Goal: Navigation & Orientation: Find specific page/section

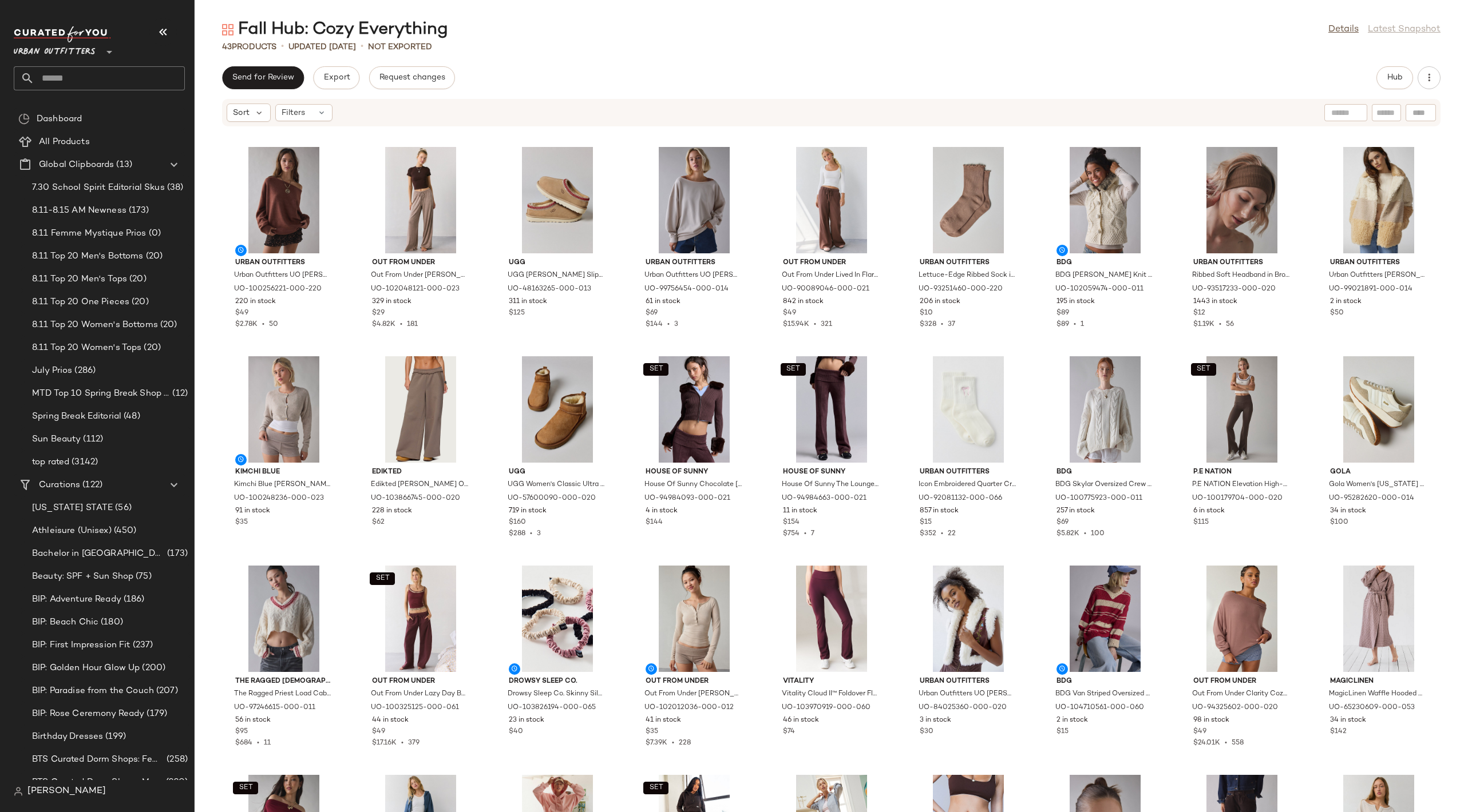
scroll to position [377, 0]
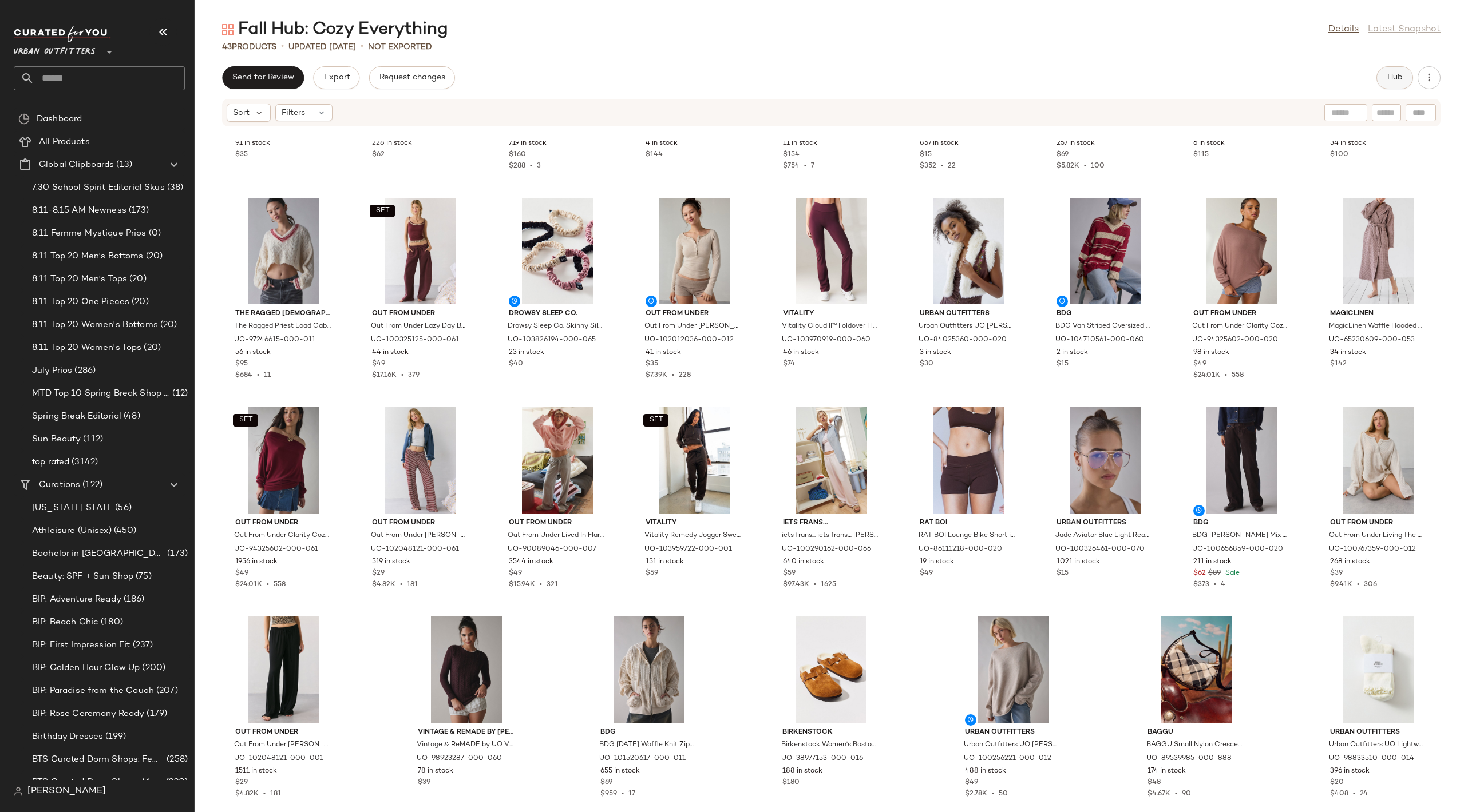
click at [1239, 75] on span "Hub" at bounding box center [1395, 78] width 16 height 9
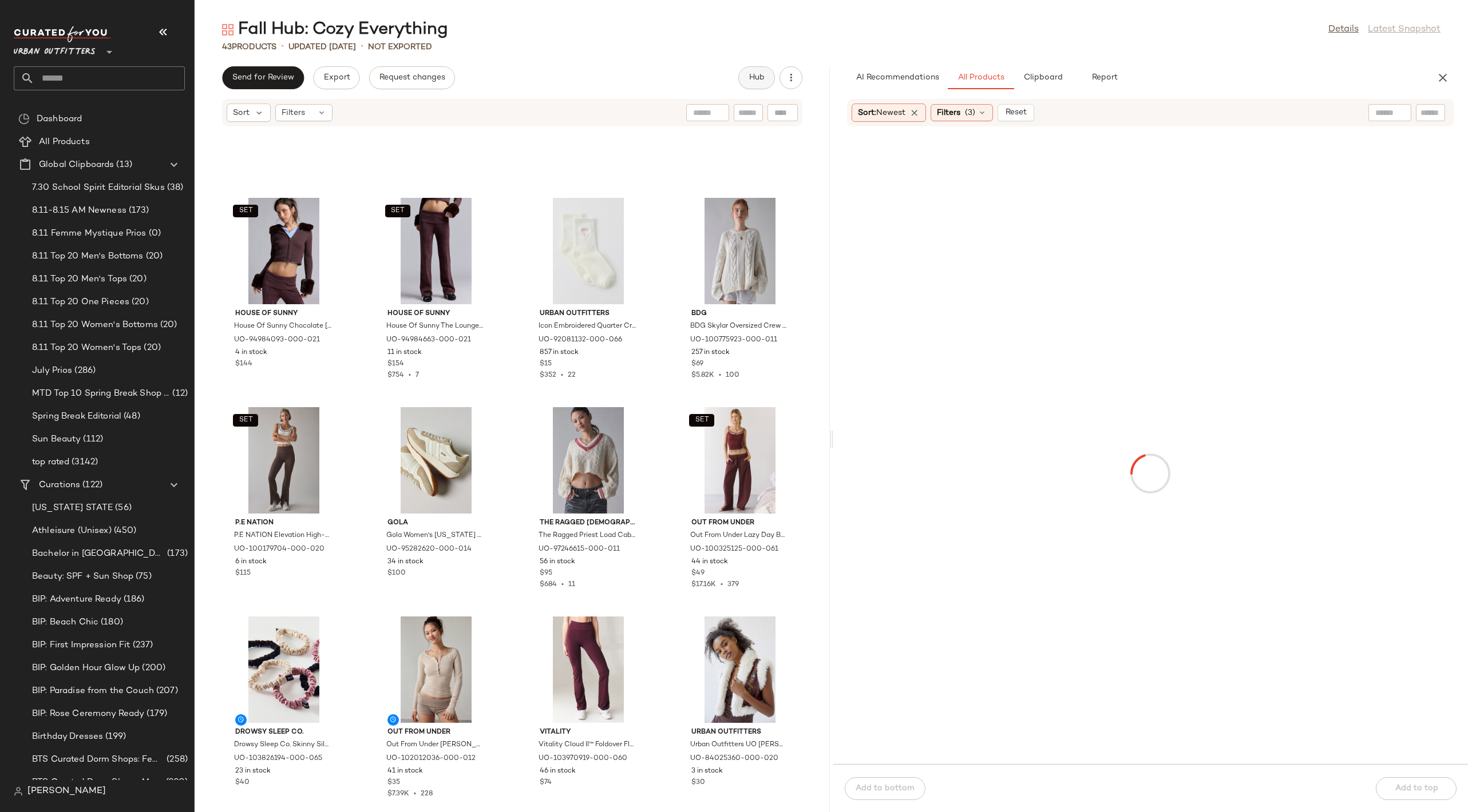
scroll to position [628, 0]
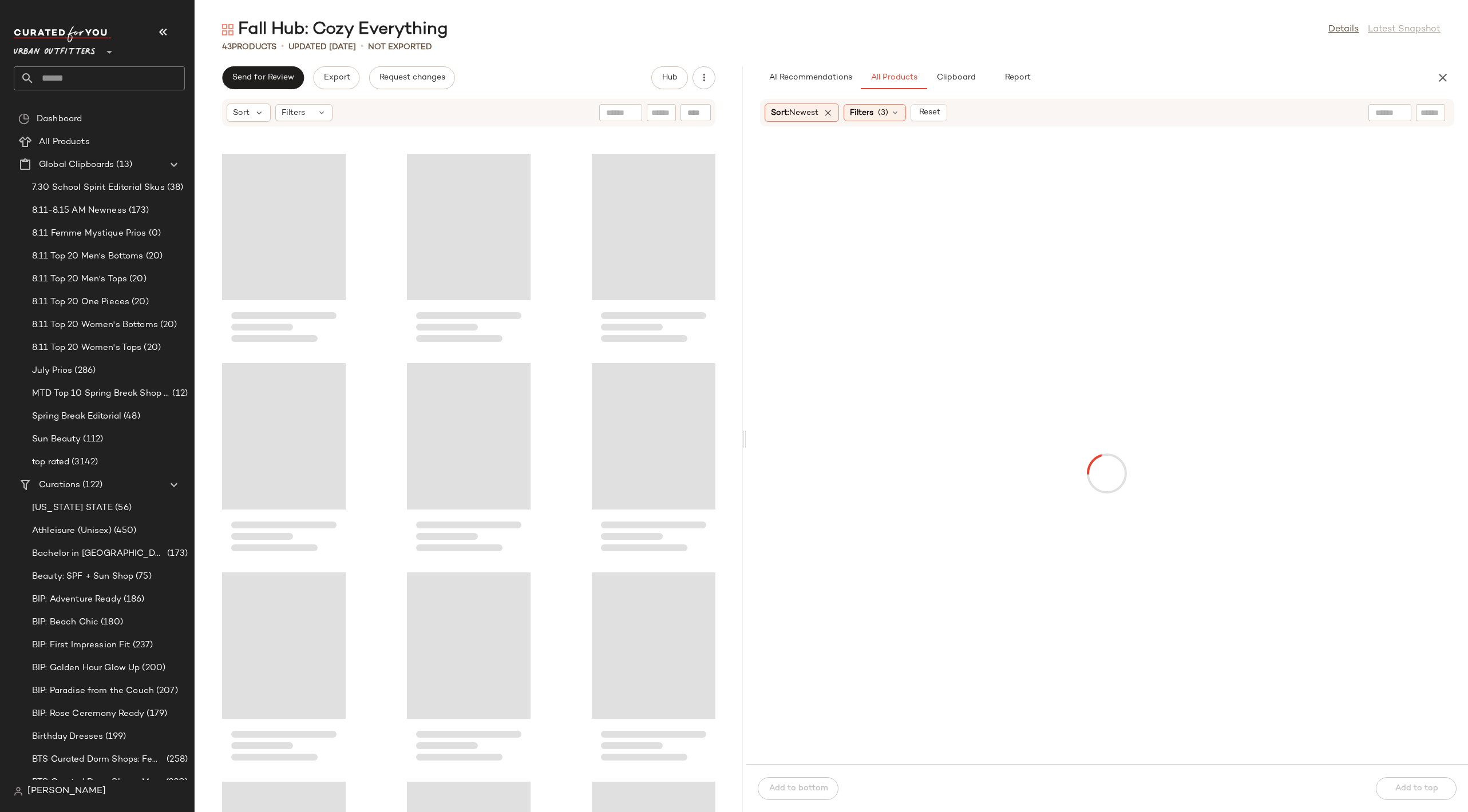
drag, startPoint x: 830, startPoint y: 437, endPoint x: 743, endPoint y: 416, distance: 89.5
click at [743, 416] on div "Fall Hub: Cozy Everything Details Latest Snapshot 43 Products • updated [DATE] …" at bounding box center [831, 415] width 1273 height 794
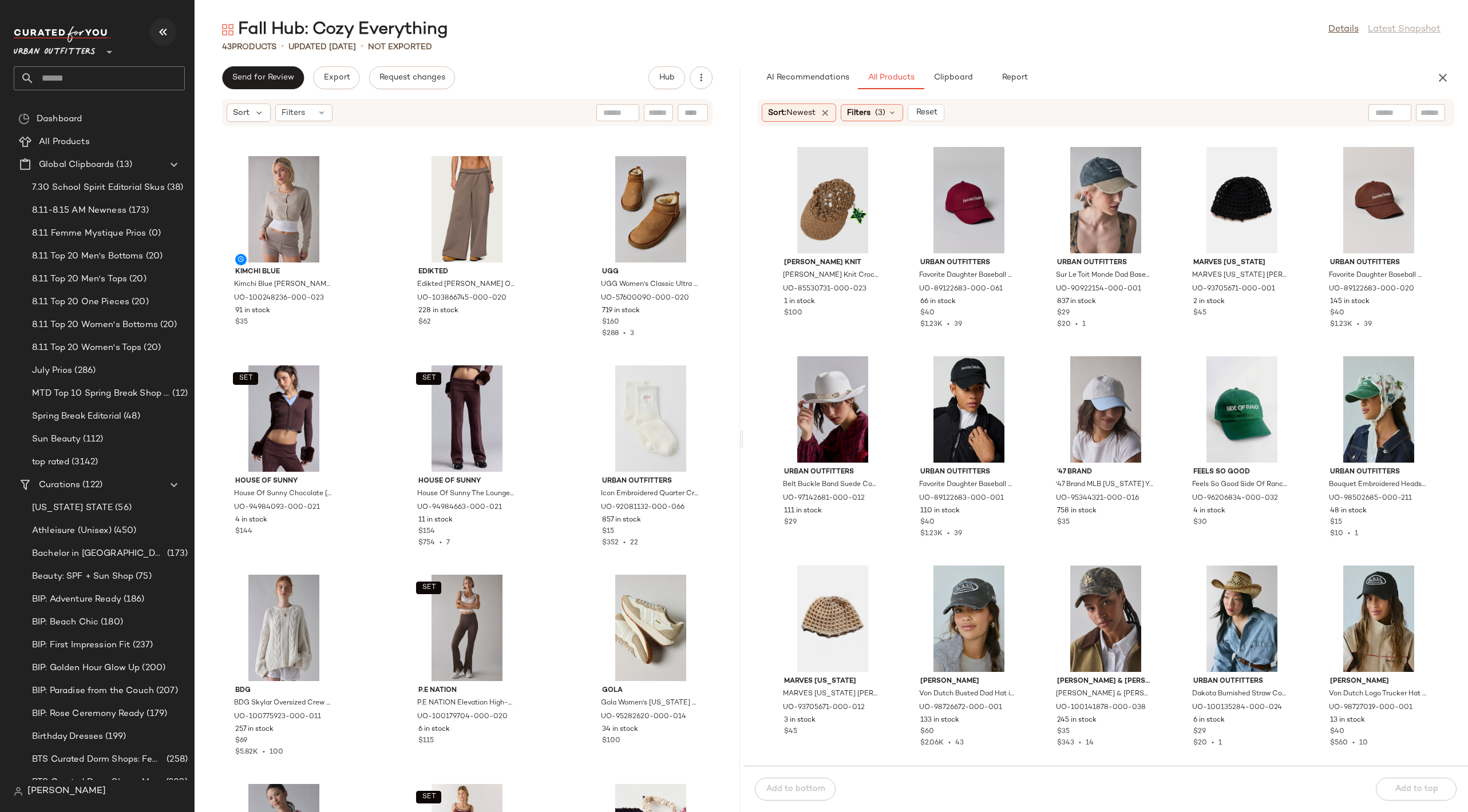
click at [162, 36] on icon "button" at bounding box center [163, 32] width 14 height 14
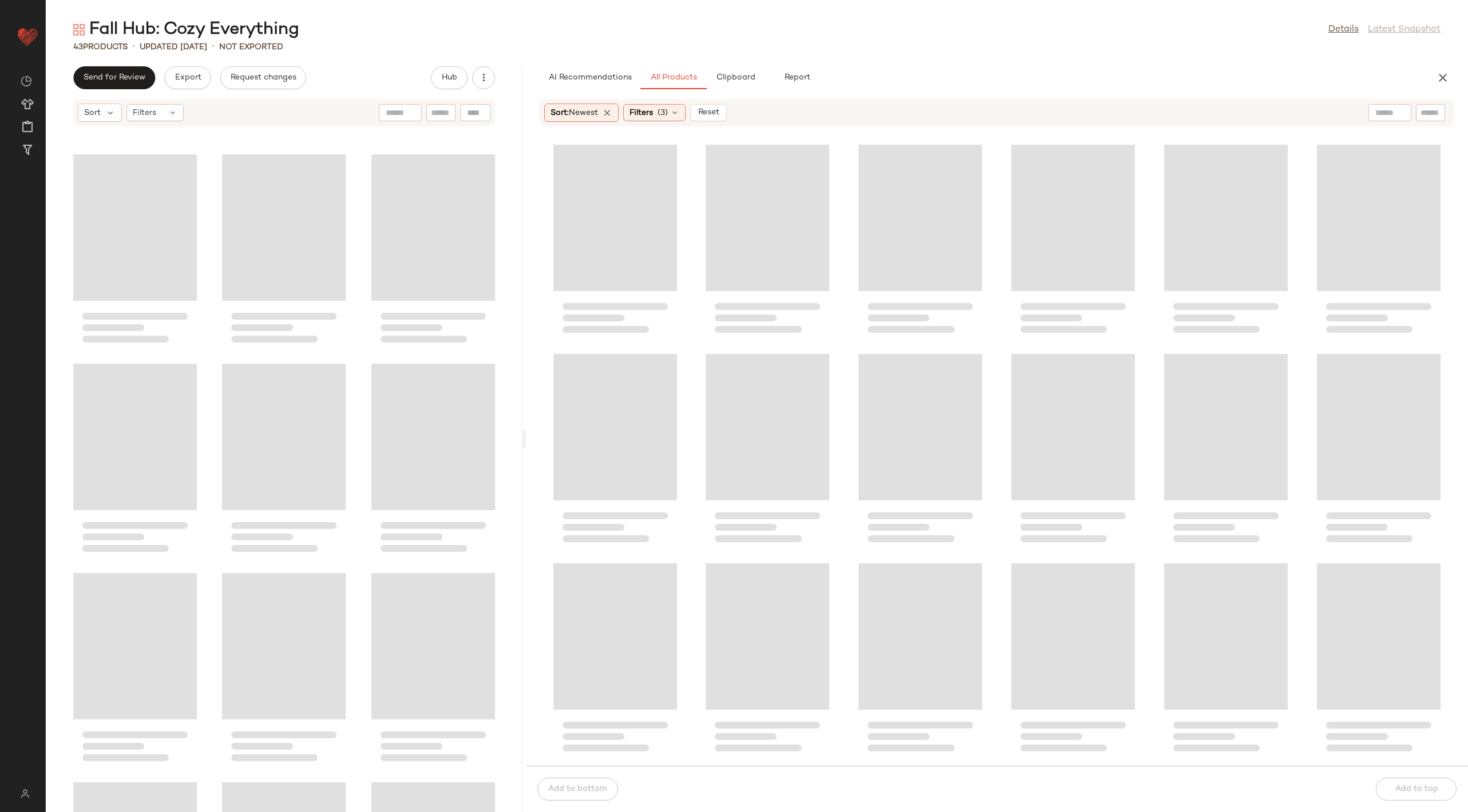
scroll to position [0, 0]
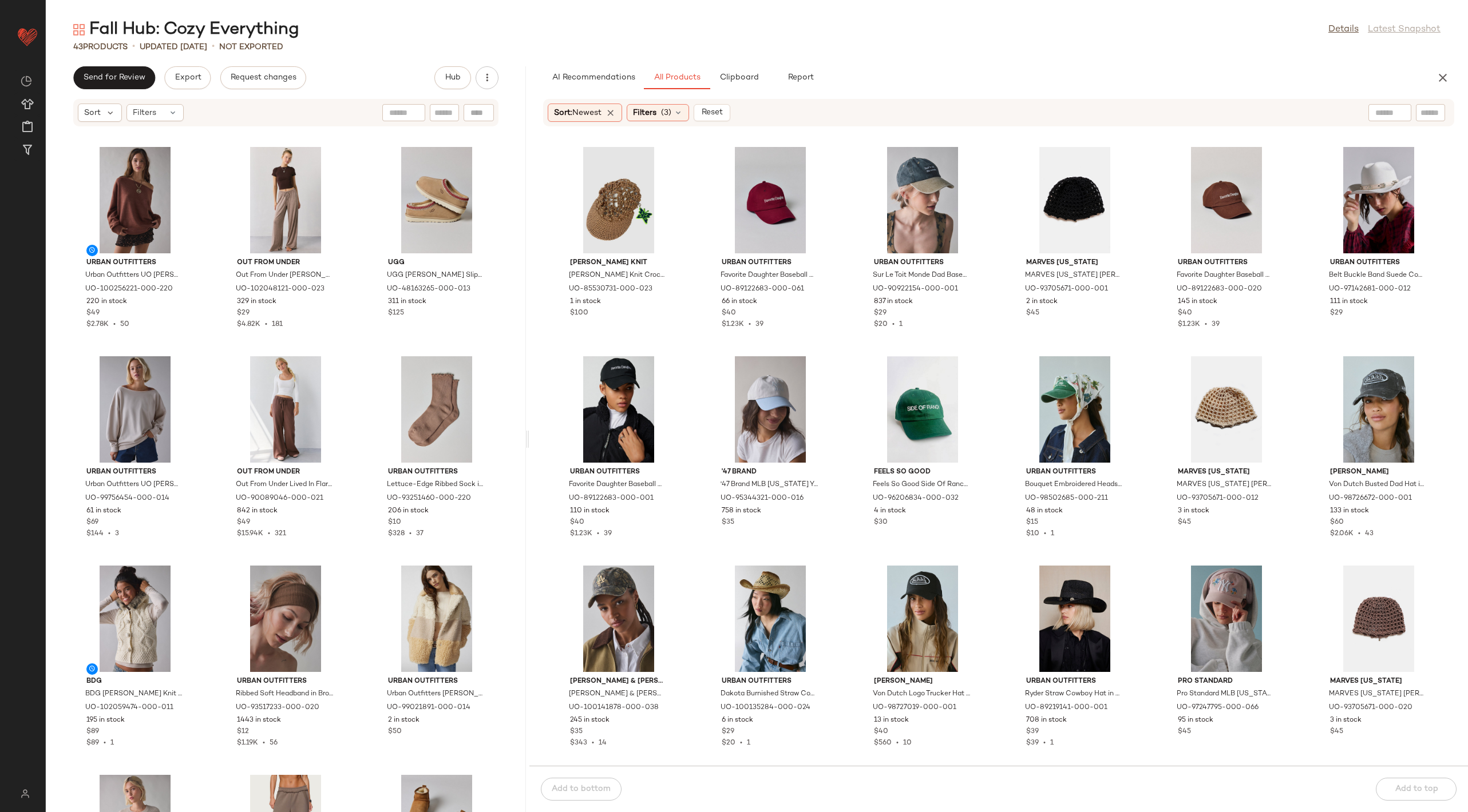
drag, startPoint x: 656, startPoint y: 444, endPoint x: 528, endPoint y: 423, distance: 129.7
click at [528, 423] on div "Fall Hub: Cozy Everything Details Latest Snapshot 43 Products • updated [DATE] …" at bounding box center [756, 415] width 1422 height 794
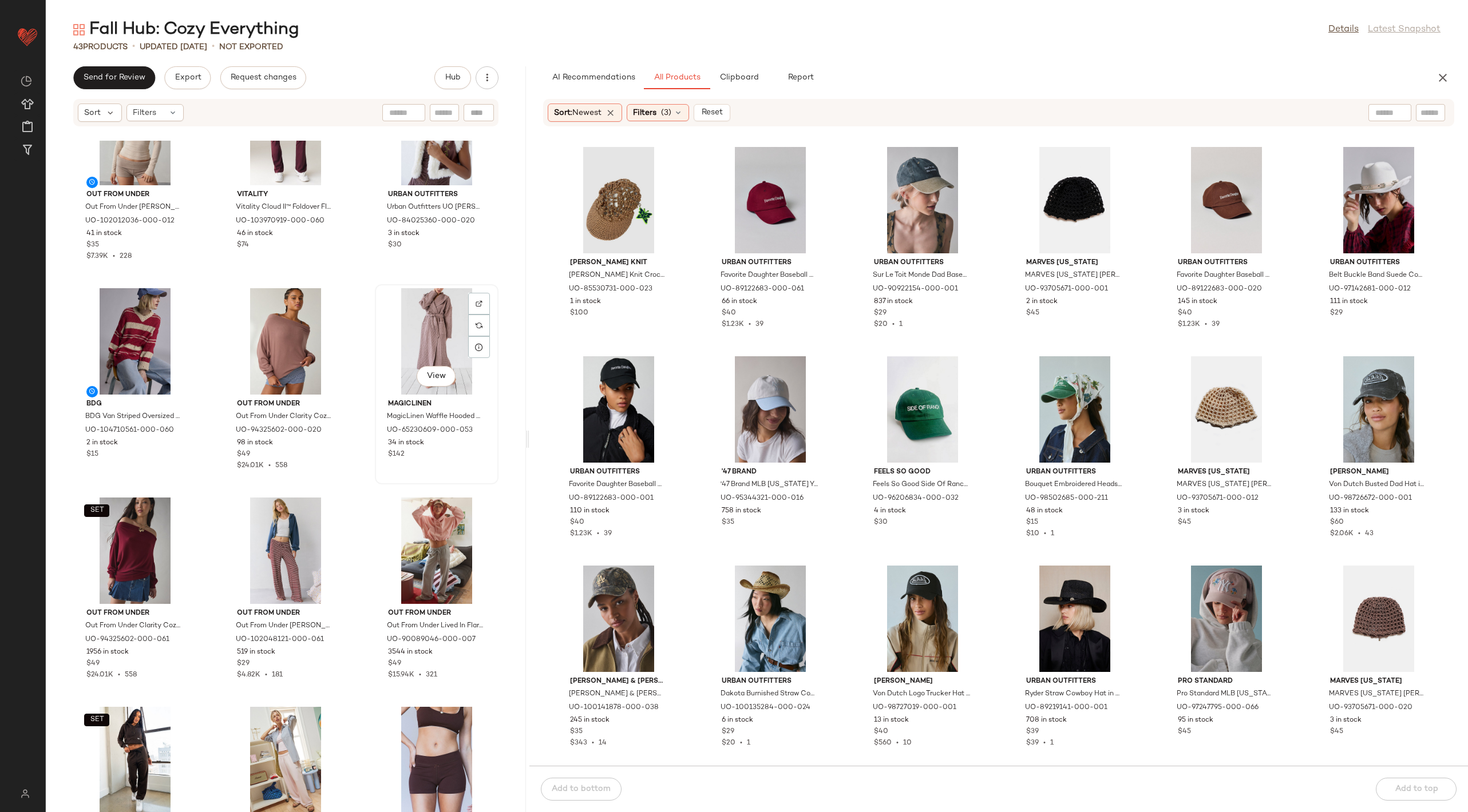
scroll to position [1533, 0]
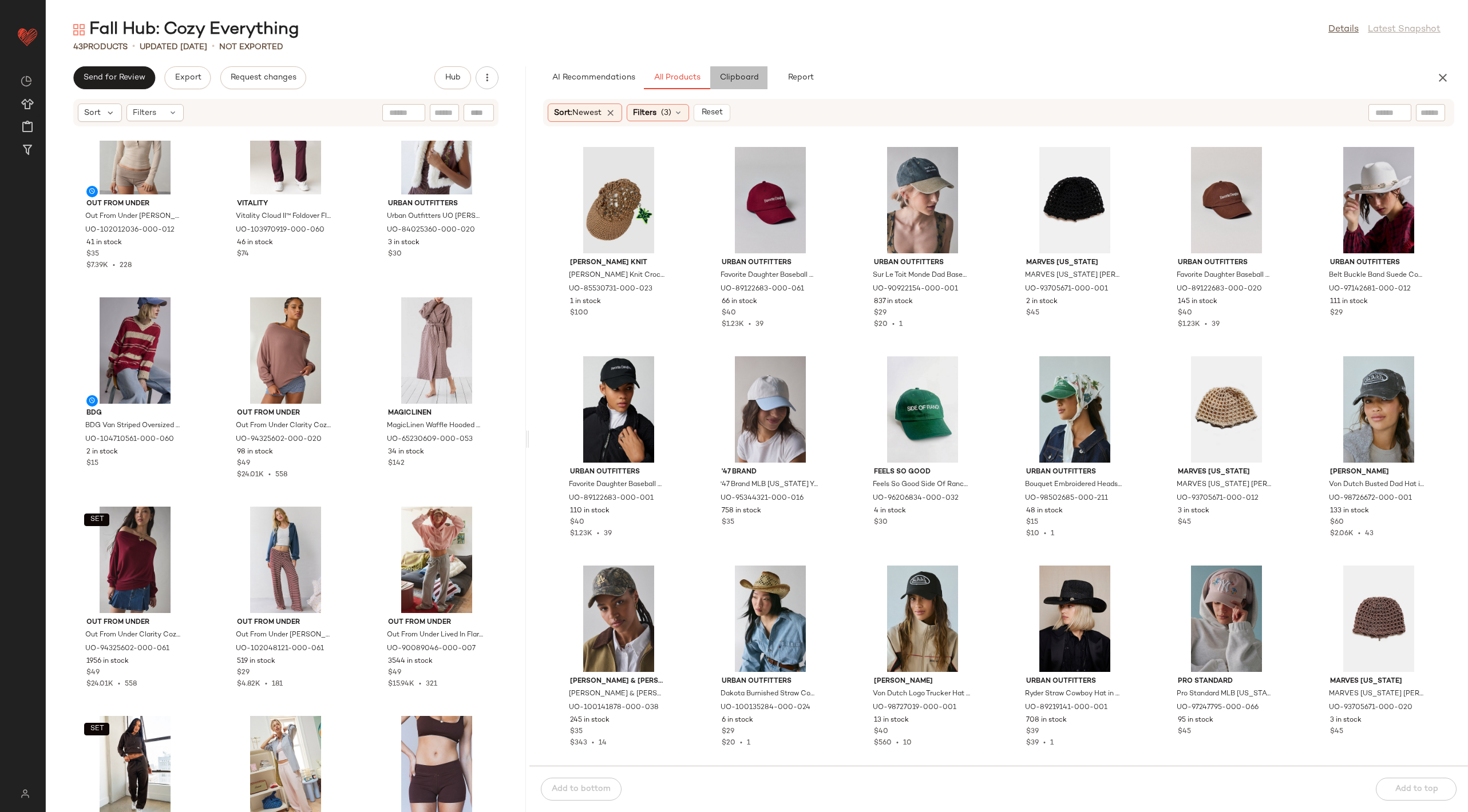
click at [748, 75] on span "Clipboard" at bounding box center [738, 78] width 39 height 9
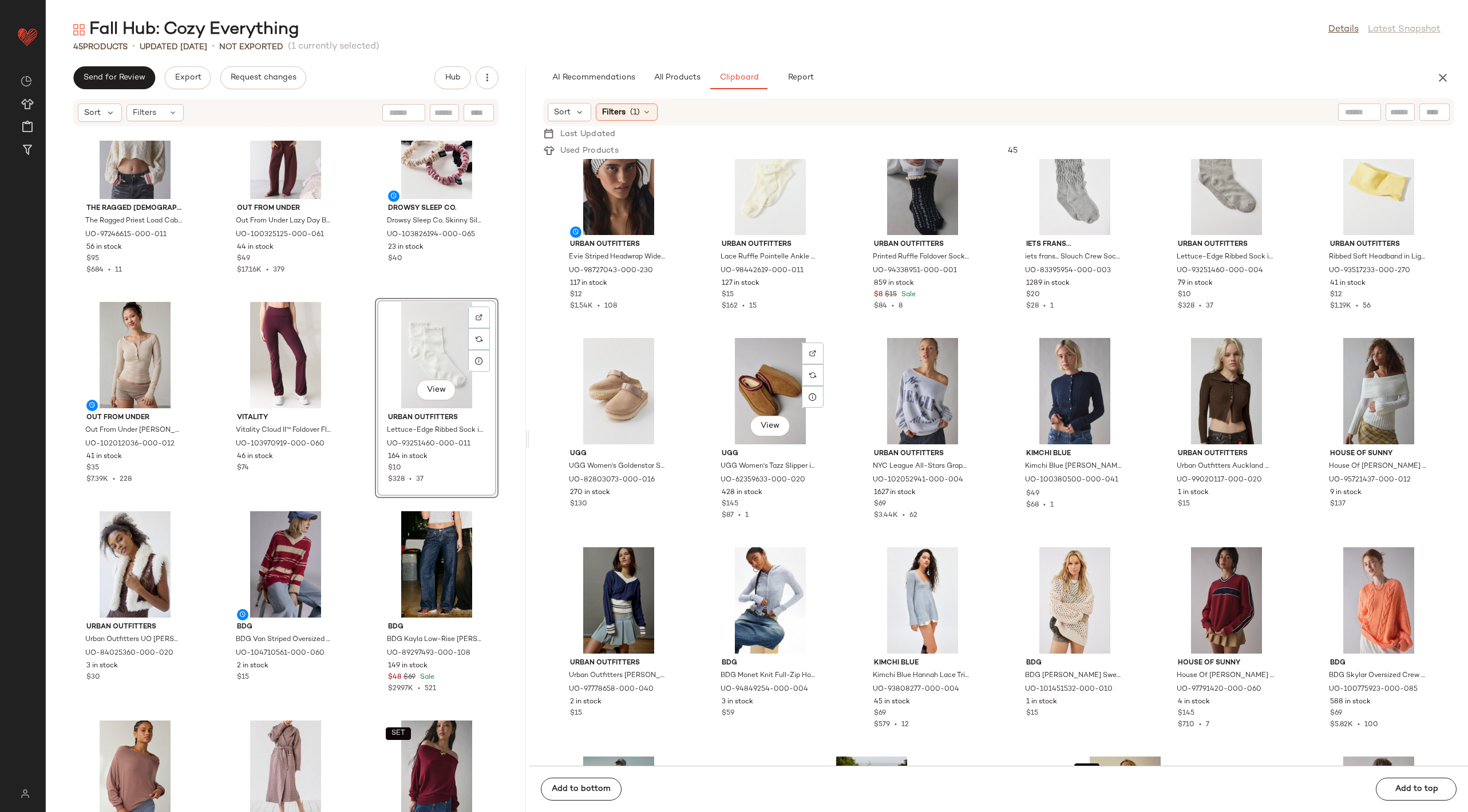
scroll to position [1360, 0]
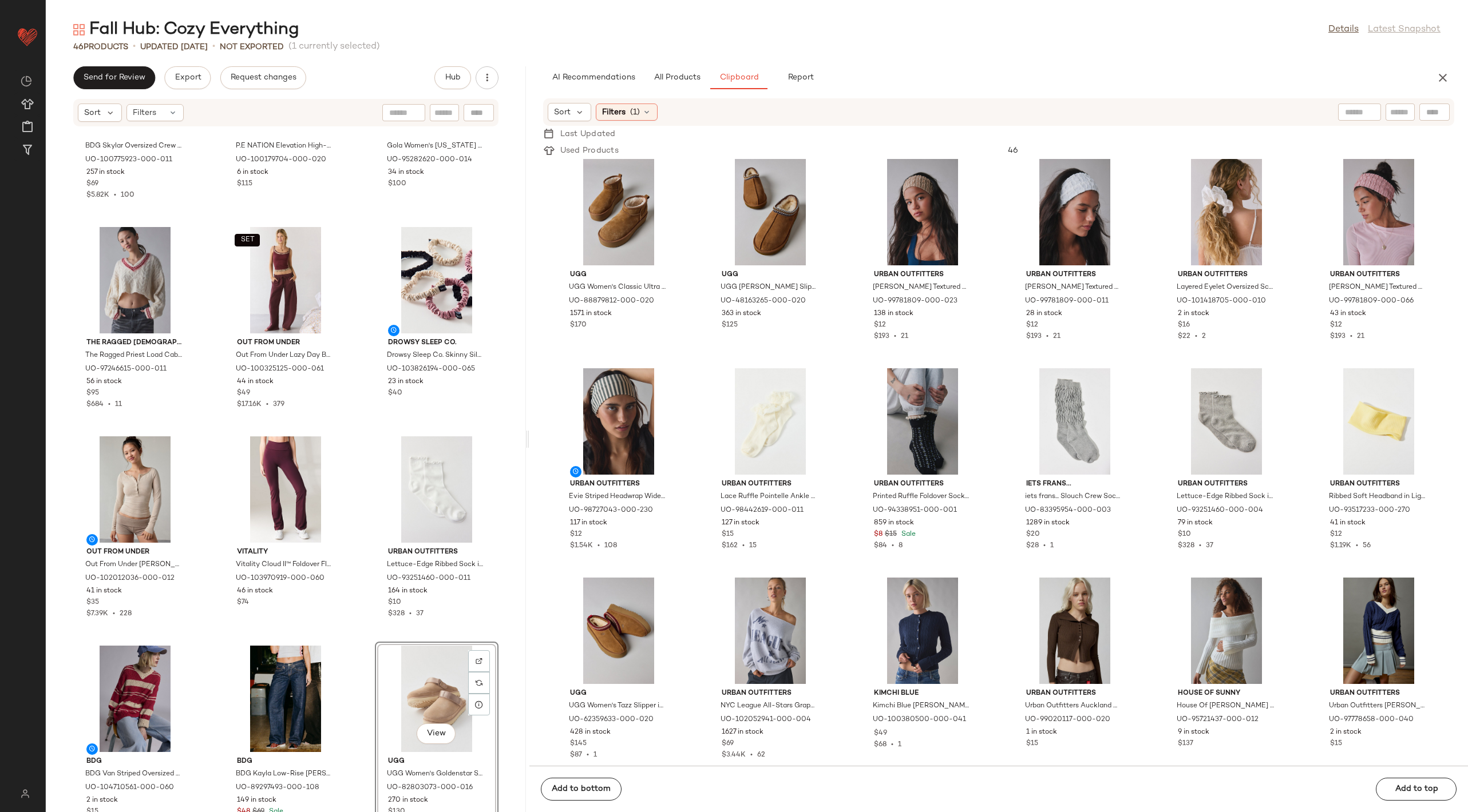
scroll to position [1242, 0]
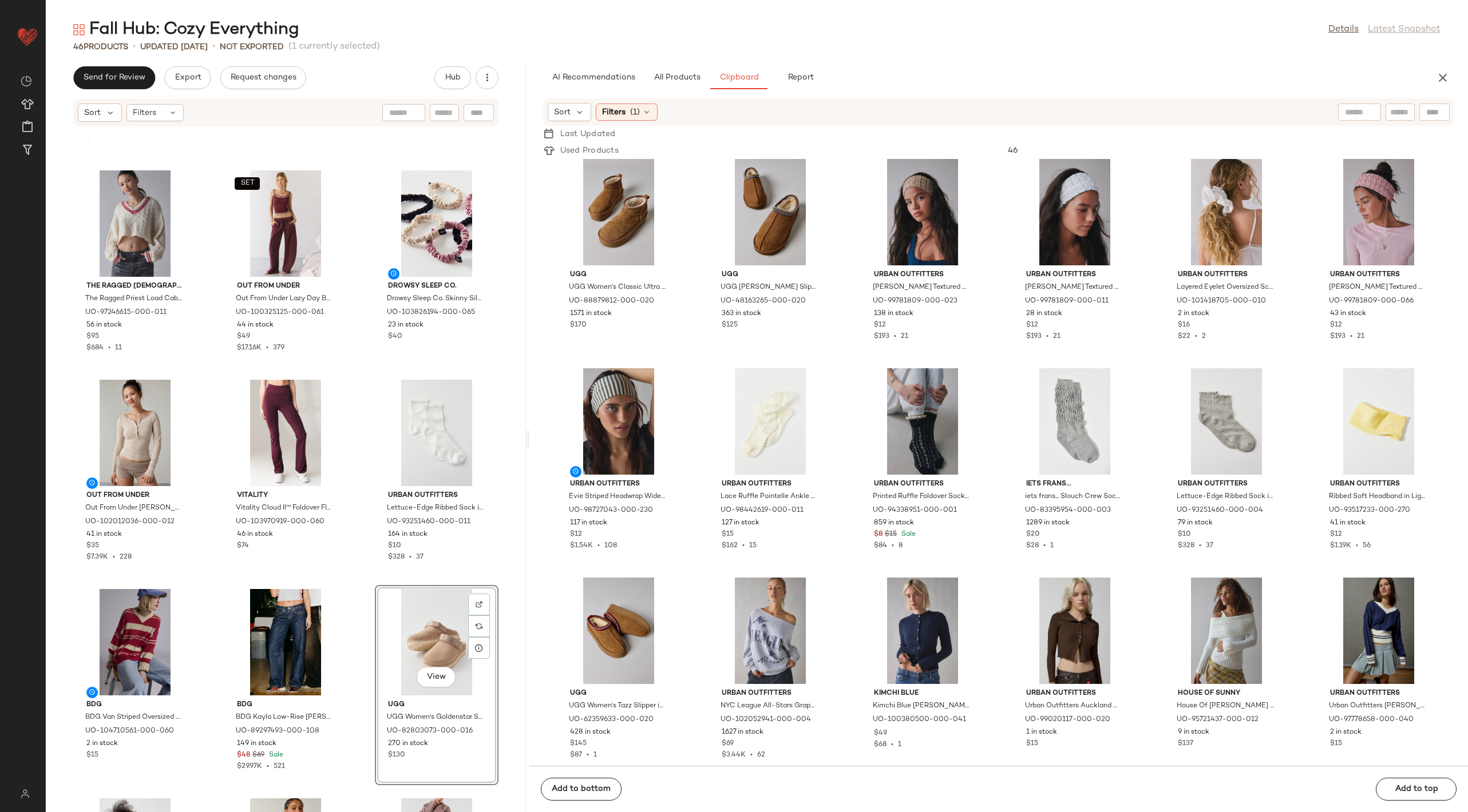
click at [493, 444] on div "BDG BDG Skylar Oversized Crew Neck Cable Knit Sweater in Ivory, Women's at Urba…" at bounding box center [285, 476] width 480 height 672
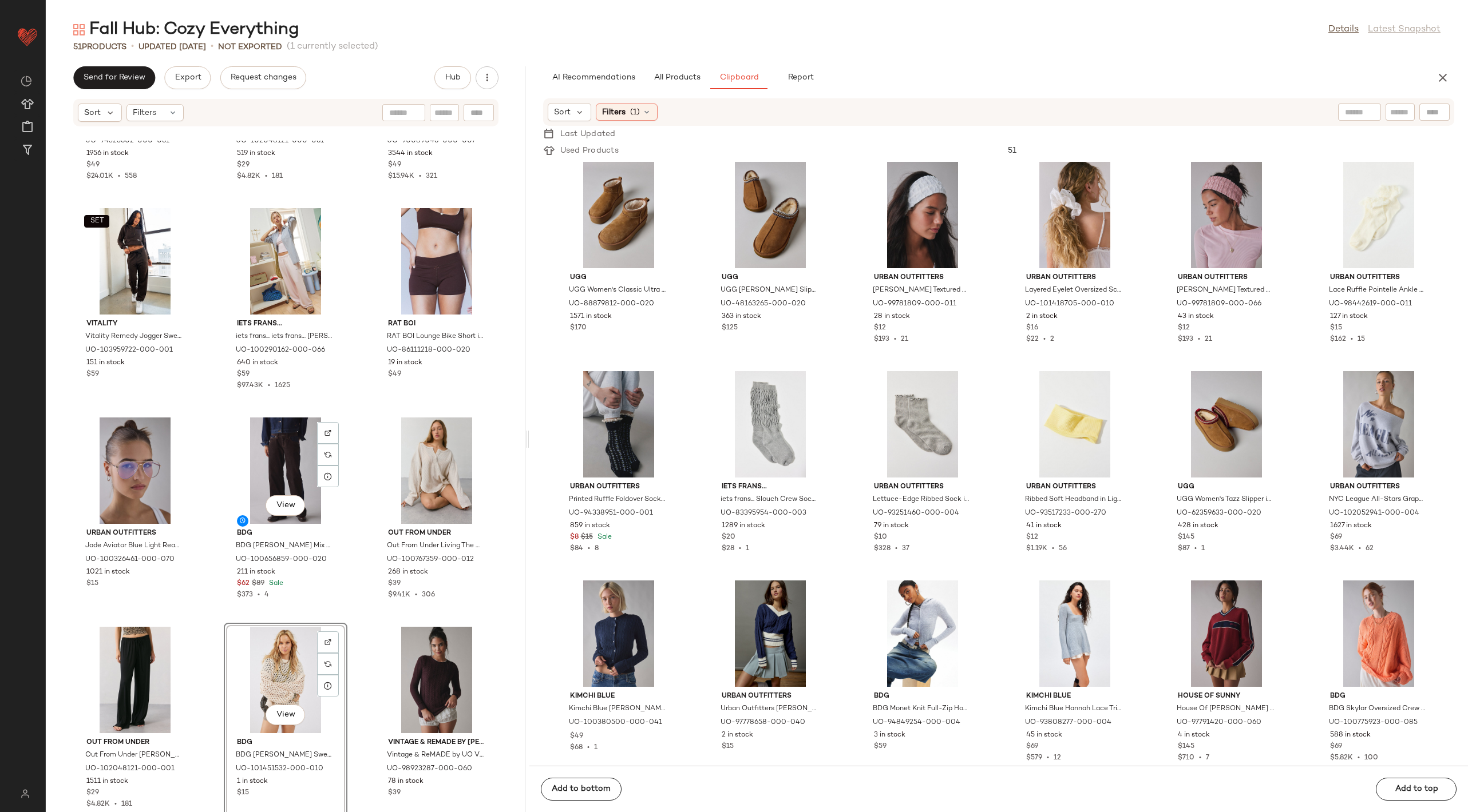
scroll to position [2114, 0]
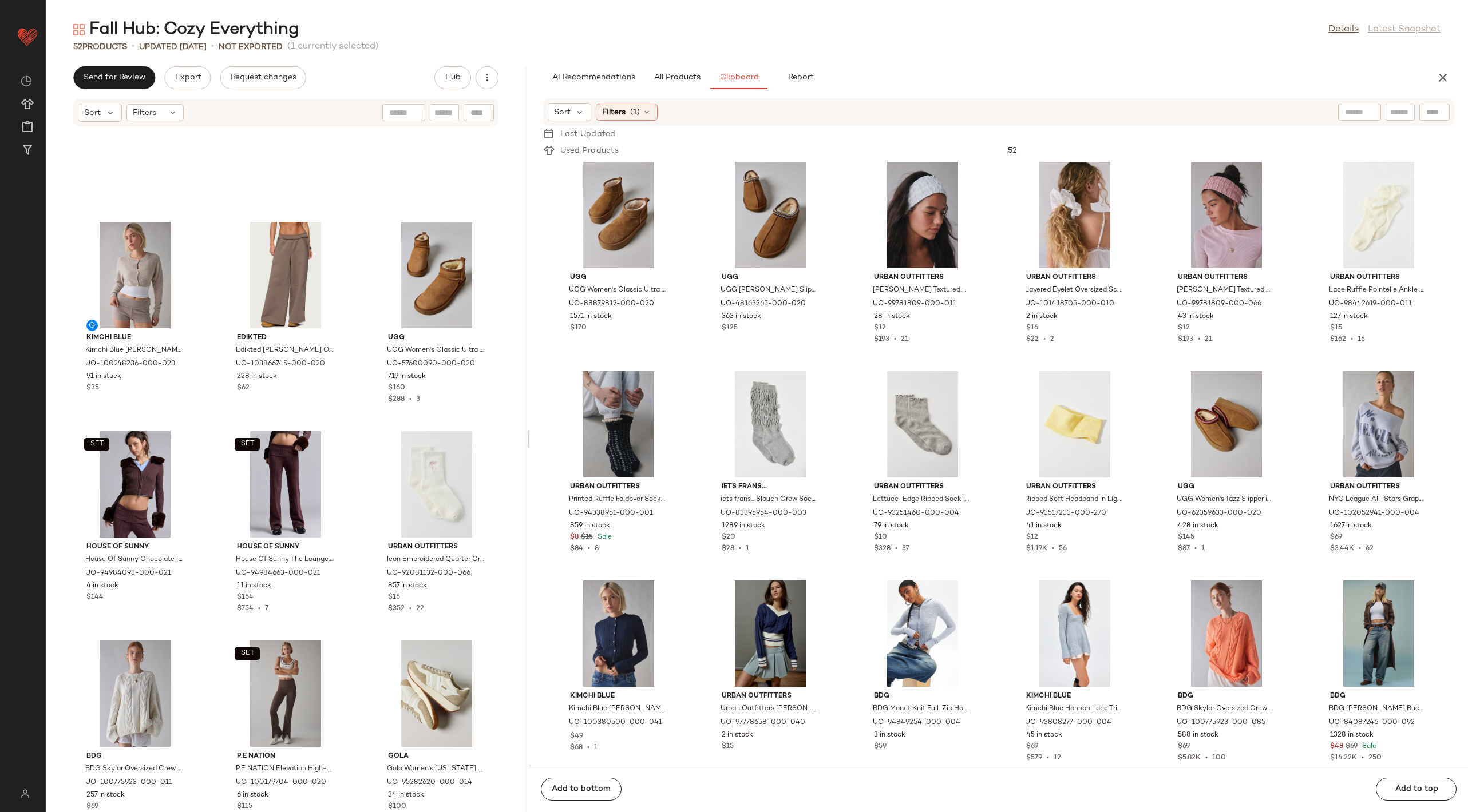
scroll to position [559, 0]
